Goal: Navigation & Orientation: Find specific page/section

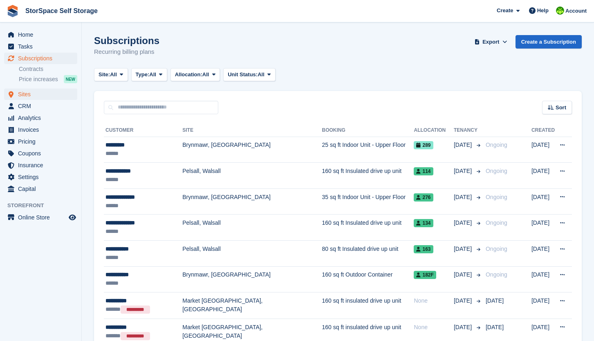
click at [50, 91] on span "Sites" at bounding box center [42, 94] width 49 height 11
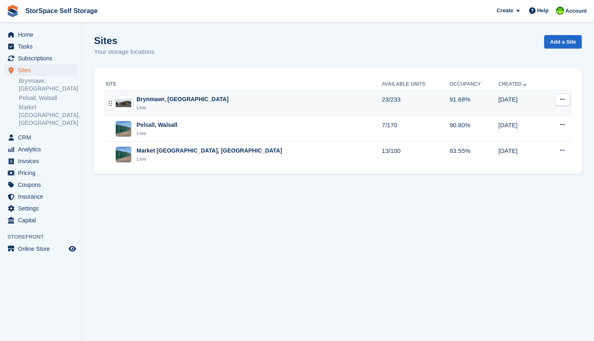
click at [163, 95] on div "Brynmawr, [GEOGRAPHIC_DATA]" at bounding box center [182, 99] width 92 height 9
